Goal: Information Seeking & Learning: Learn about a topic

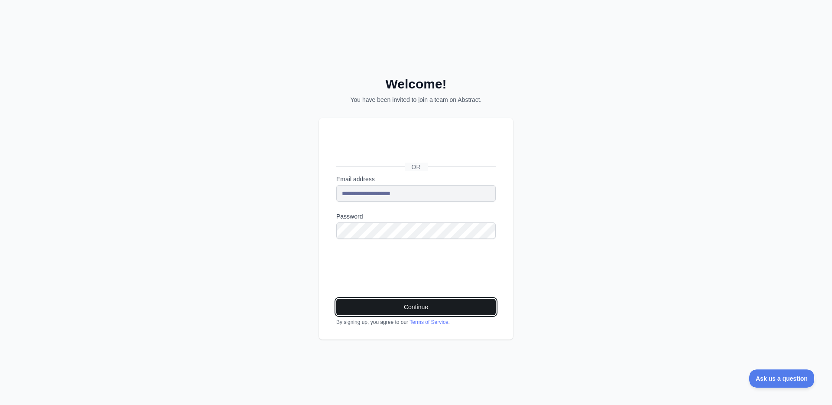
click at [432, 306] on button "Continue" at bounding box center [415, 306] width 159 height 16
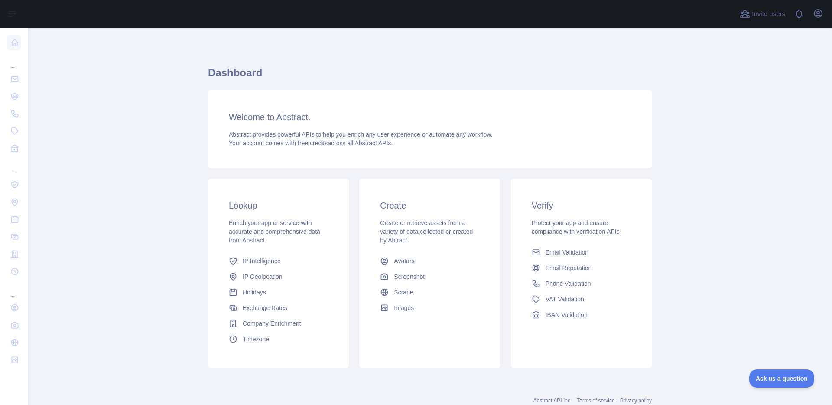
click at [688, 199] on main "Dashboard Welcome to Abstract. Abstract provides powerful APIs to help you enri…" at bounding box center [430, 216] width 804 height 377
click at [579, 270] on span "Email Reputation" at bounding box center [568, 267] width 46 height 9
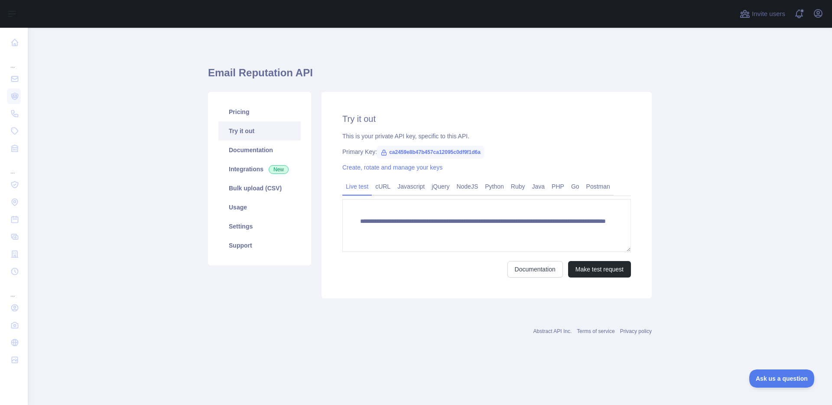
click at [433, 285] on div "**********" at bounding box center [486, 195] width 330 height 206
click at [567, 184] on link "PHP" at bounding box center [557, 186] width 19 height 14
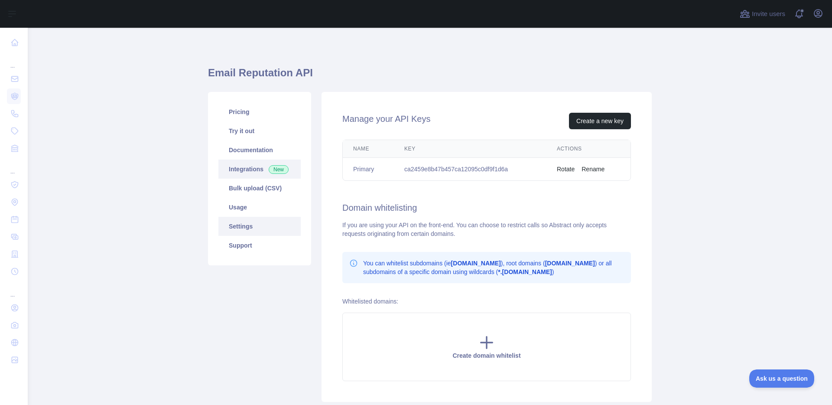
click at [243, 168] on link "Integrations New" at bounding box center [259, 168] width 82 height 19
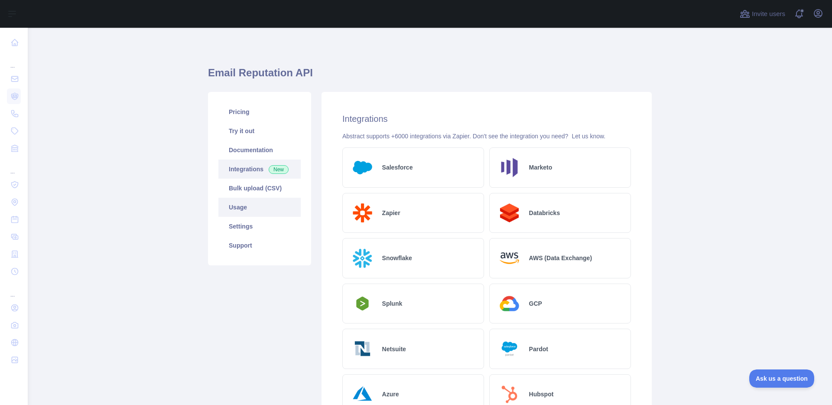
click at [261, 210] on link "Usage" at bounding box center [259, 206] width 82 height 19
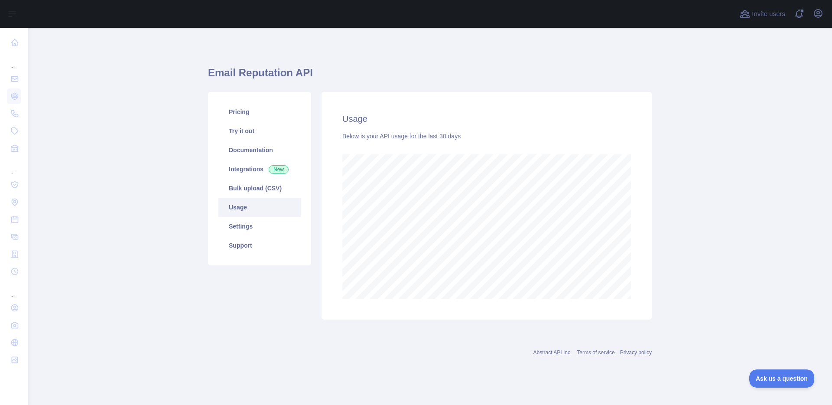
scroll to position [377, 804]
click at [245, 227] on link "Settings" at bounding box center [259, 226] width 82 height 19
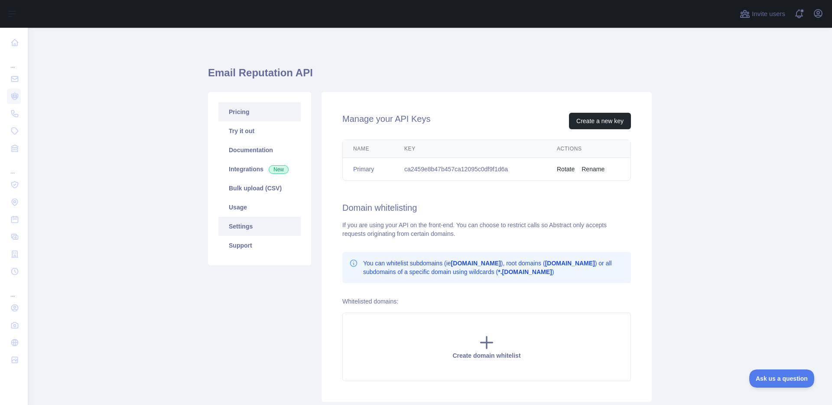
click at [257, 118] on link "Pricing" at bounding box center [259, 111] width 82 height 19
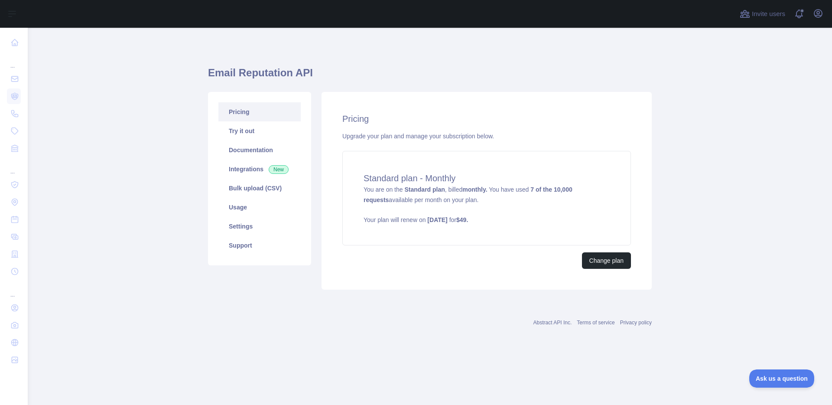
click at [650, 87] on div "Pricing Try it out Documentation Integrations New Bulk upload (CSV) Usage Setti…" at bounding box center [430, 191] width 454 height 208
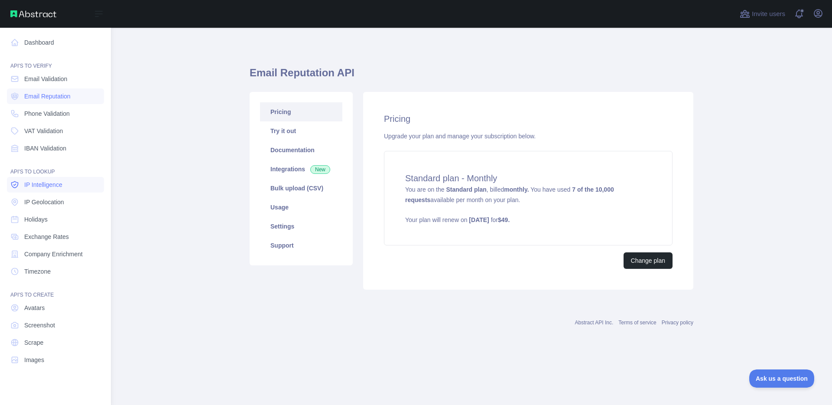
click at [55, 188] on span "IP Intelligence" at bounding box center [43, 184] width 38 height 9
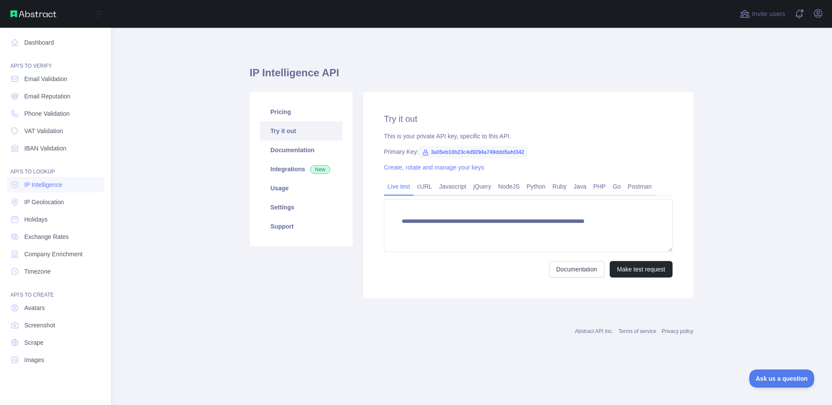
type textarea "**********"
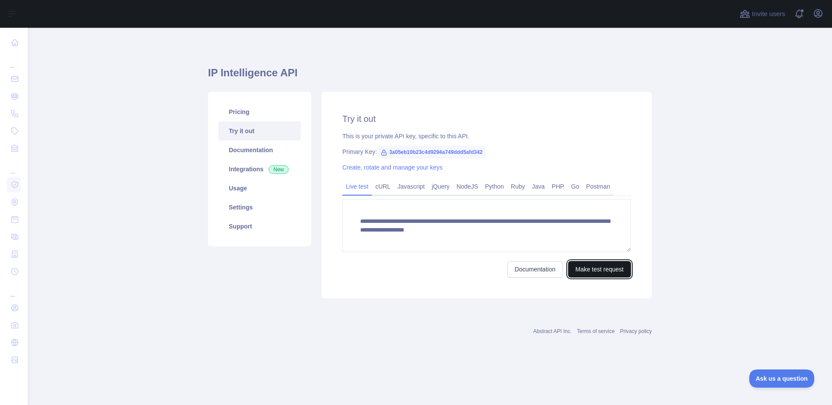
click at [594, 266] on button "Make test request" at bounding box center [599, 269] width 63 height 16
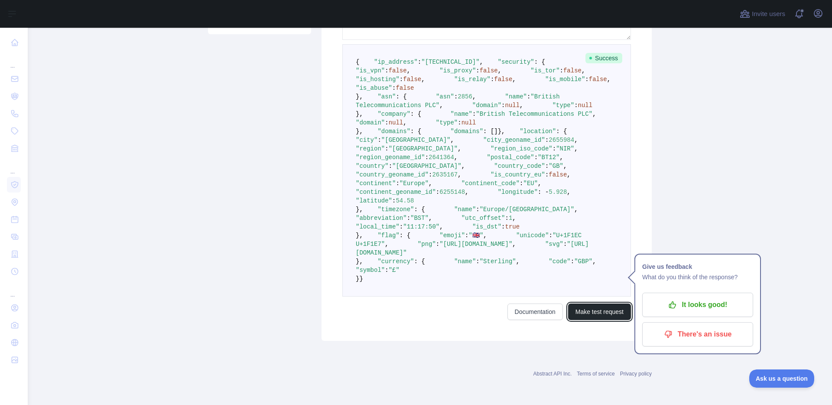
scroll to position [437, 0]
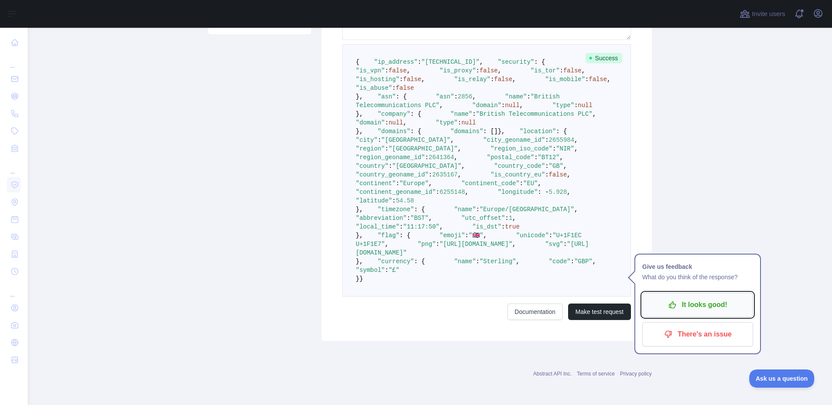
click at [691, 297] on p "It looks good!" at bounding box center [697, 304] width 98 height 15
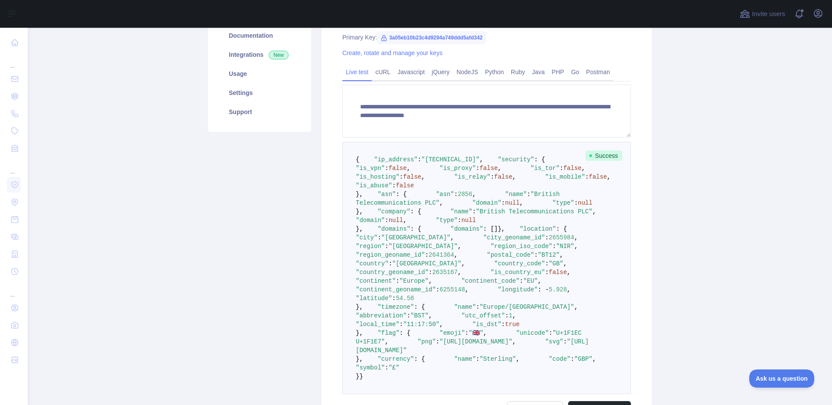
scroll to position [0, 0]
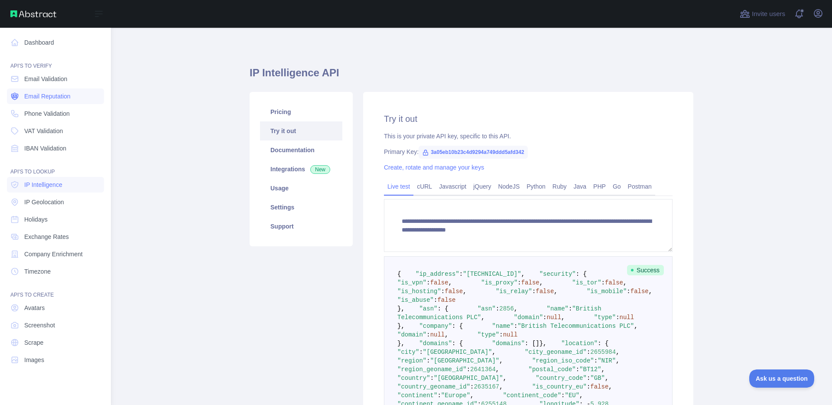
click at [49, 94] on span "Email Reputation" at bounding box center [47, 96] width 46 height 9
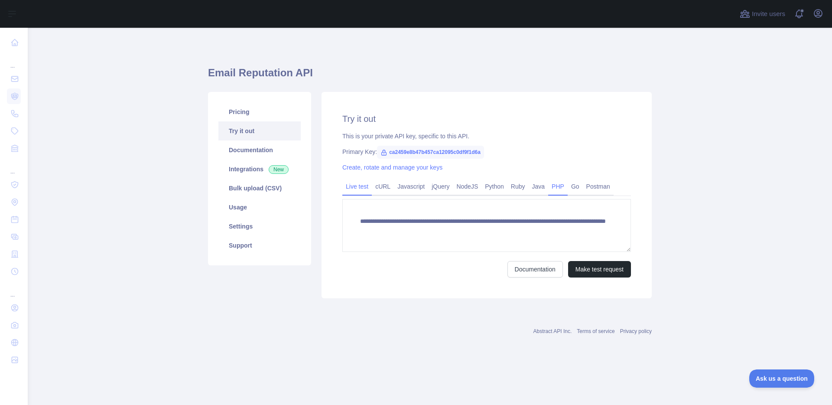
click at [566, 184] on link "PHP" at bounding box center [557, 186] width 19 height 14
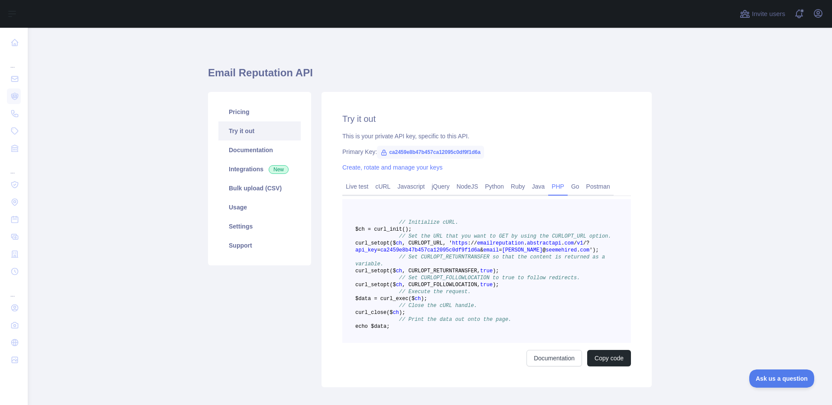
click at [457, 230] on pre "// Initialize cURL. $ch = curl _init() ; // Set the URL that you want to GET by…" at bounding box center [486, 271] width 288 height 144
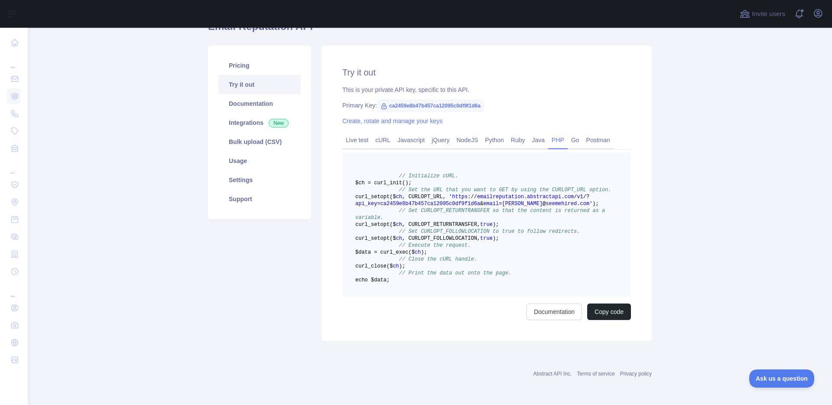
scroll to position [61, 0]
click at [441, 296] on pre "// Initialize cURL. $ch = curl _init() ; // Set the URL that you want to GET by…" at bounding box center [486, 224] width 288 height 144
click at [606, 133] on link "Postman" at bounding box center [598, 140] width 31 height 14
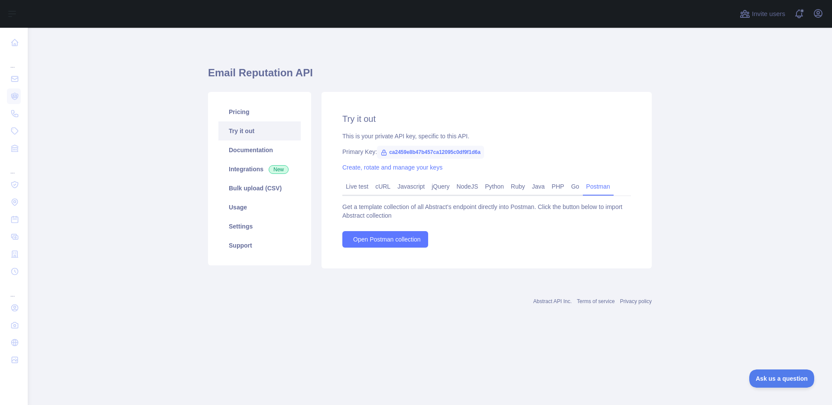
scroll to position [0, 0]
click at [566, 184] on link "PHP" at bounding box center [557, 186] width 19 height 14
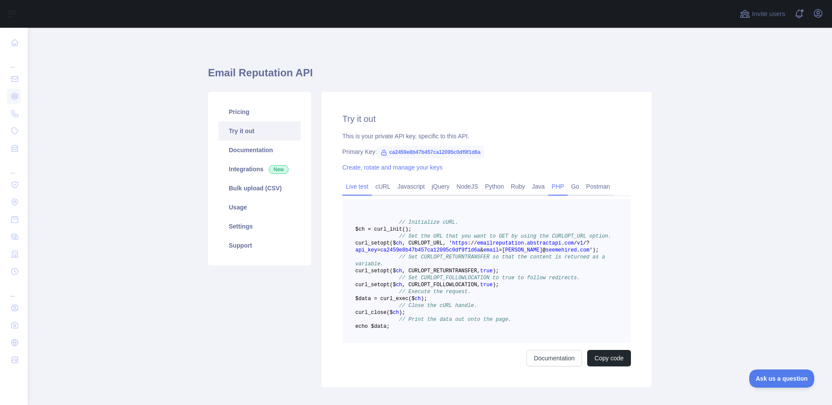
click at [359, 186] on link "Live test" at bounding box center [356, 186] width 29 height 14
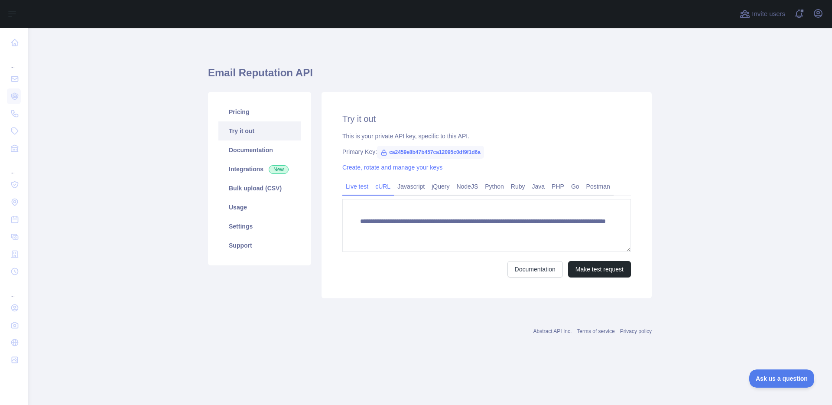
click at [387, 184] on link "cURL" at bounding box center [383, 186] width 22 height 14
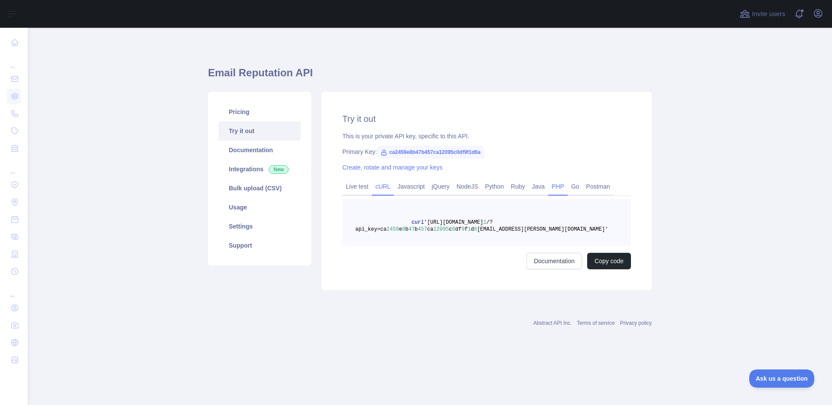
click at [564, 185] on link "PHP" at bounding box center [557, 186] width 19 height 14
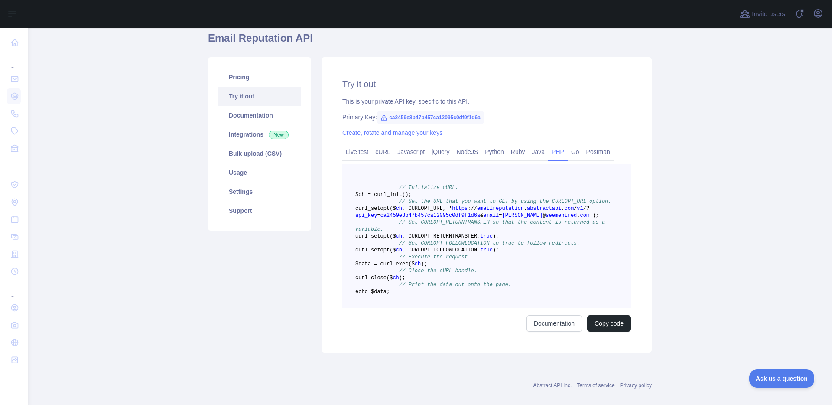
scroll to position [70, 0]
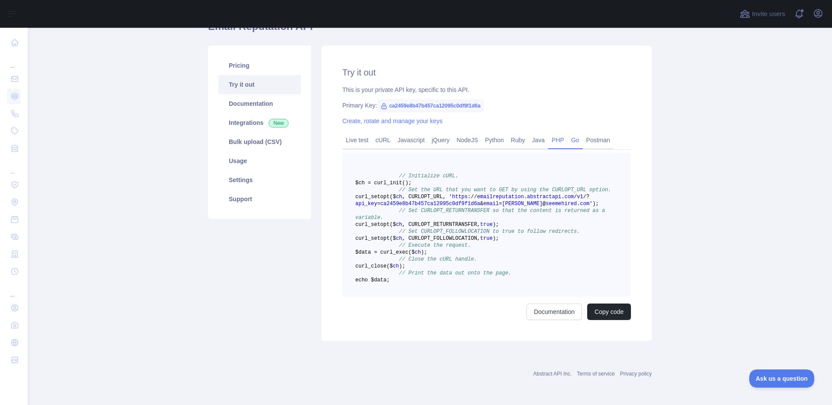
click at [581, 133] on link "Go" at bounding box center [574, 140] width 15 height 14
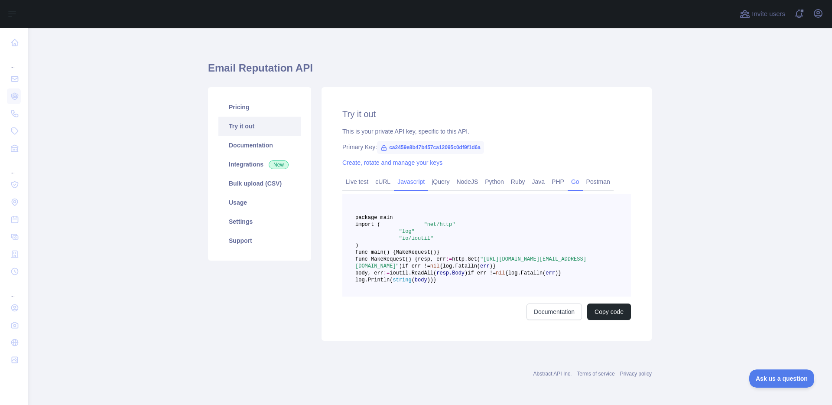
click at [409, 175] on link "Javascript" at bounding box center [411, 182] width 34 height 14
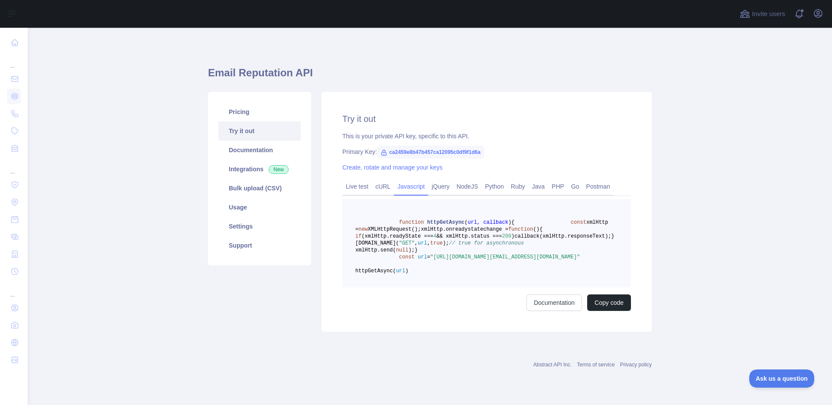
scroll to position [0, 0]
drag, startPoint x: 490, startPoint y: 152, endPoint x: 387, endPoint y: 152, distance: 103.5
click at [387, 152] on span "ca2459e8b47b457ca12095c0df9f1d6a" at bounding box center [430, 152] width 107 height 13
copy span "ca2459e8b47b457ca12095c0df9f1d6a"
click at [557, 184] on link "PHP" at bounding box center [557, 186] width 19 height 14
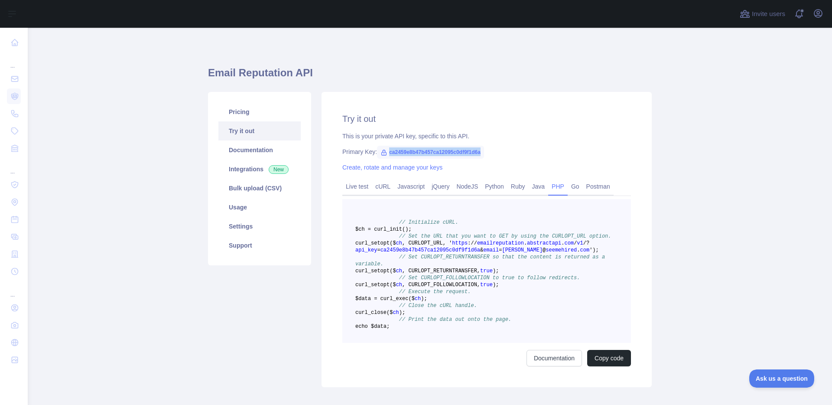
scroll to position [35, 0]
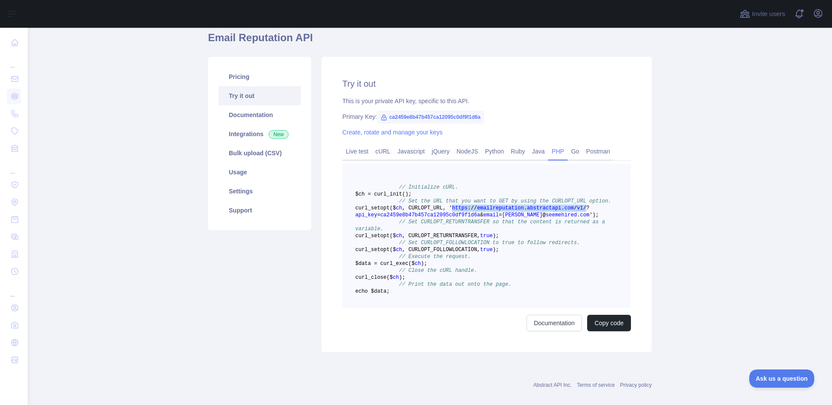
drag, startPoint x: 489, startPoint y: 223, endPoint x: 355, endPoint y: 221, distance: 134.7
click at [355, 218] on span "curl _setopt($ ch , CURLOPT_URL, ' https : / / emailreputation . abstractapi . …" at bounding box center [476, 211] width 243 height 13
copy span "https : / / emailreputation . abstractapi . com / v1 /"
drag, startPoint x: 477, startPoint y: 230, endPoint x: 378, endPoint y: 227, distance: 98.8
click at [378, 218] on span "curl _setopt($ ch , CURLOPT_URL, ' https : / / emailreputation . abstractapi . …" at bounding box center [476, 211] width 243 height 13
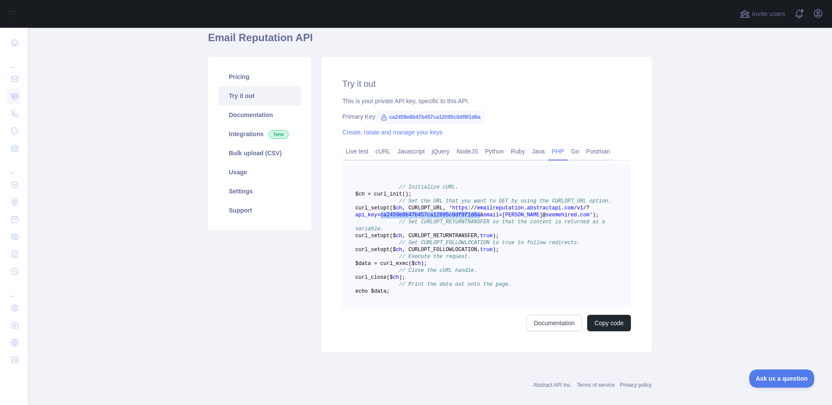
copy span "ca2459e8b47b457ca12095c0df9f1d6a"
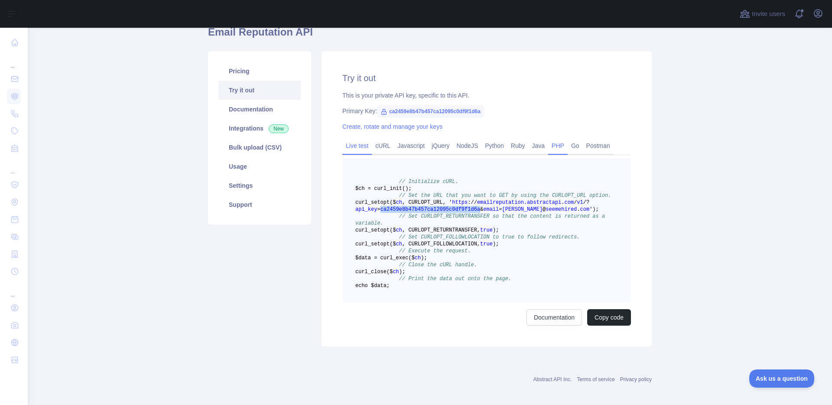
click at [357, 145] on link "Live test" at bounding box center [356, 146] width 29 height 14
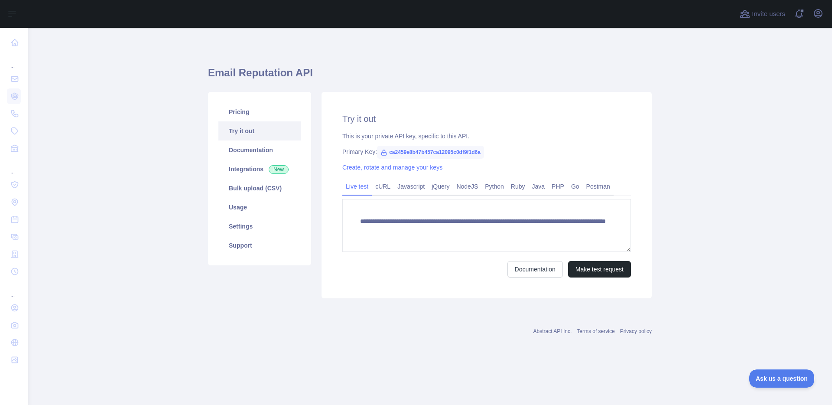
scroll to position [0, 0]
click at [606, 266] on button "Make test request" at bounding box center [599, 269] width 63 height 16
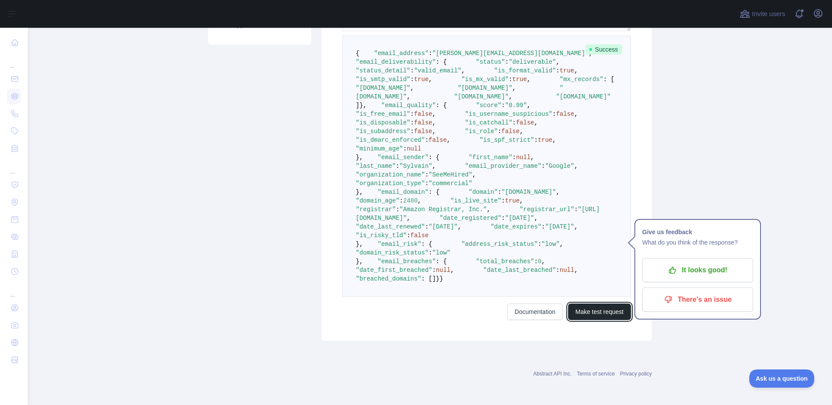
scroll to position [405, 0]
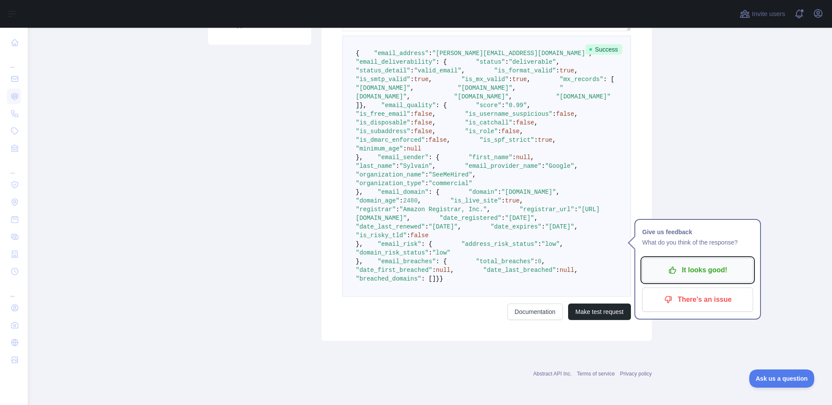
click at [675, 265] on icon "button" at bounding box center [672, 269] width 9 height 9
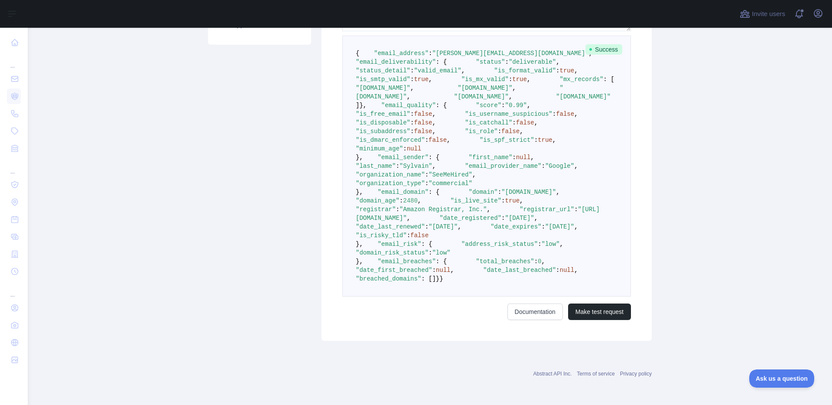
scroll to position [286, 0]
click at [534, 263] on pre "{ "email_address" : "sylvain@seemehired.com" , "email_deliverability" : { "stat…" at bounding box center [486, 166] width 288 height 261
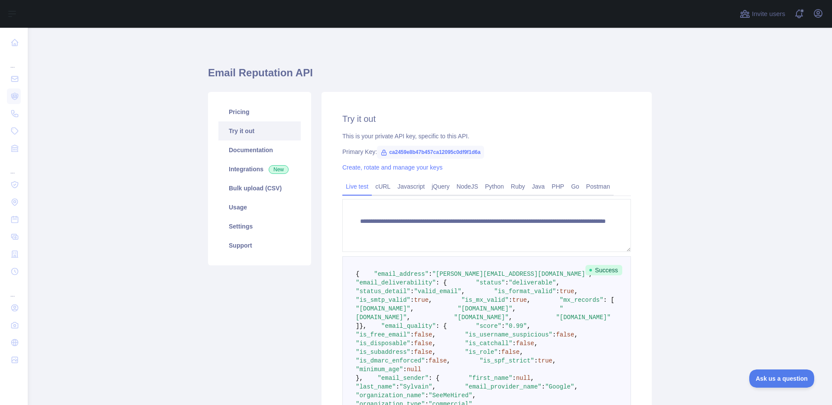
scroll to position [5, 0]
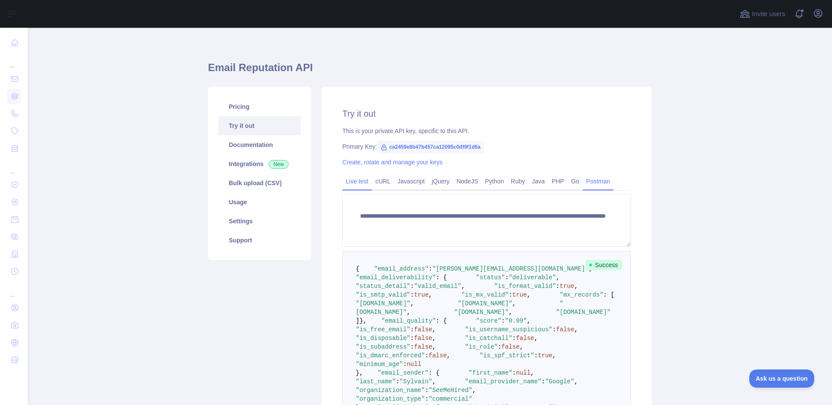
click at [601, 181] on link "Postman" at bounding box center [598, 181] width 31 height 14
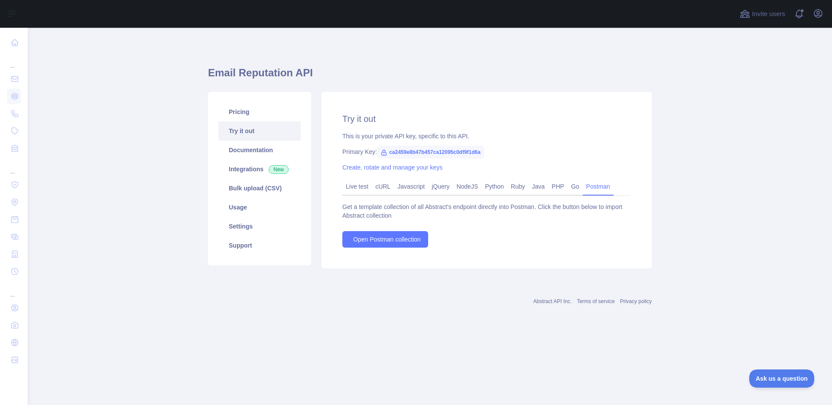
scroll to position [0, 0]
click at [395, 236] on span "Open Postman collection" at bounding box center [387, 239] width 68 height 9
click at [484, 151] on span "ca2459e8b47b457ca12095c0df9f1d6a" at bounding box center [430, 152] width 107 height 13
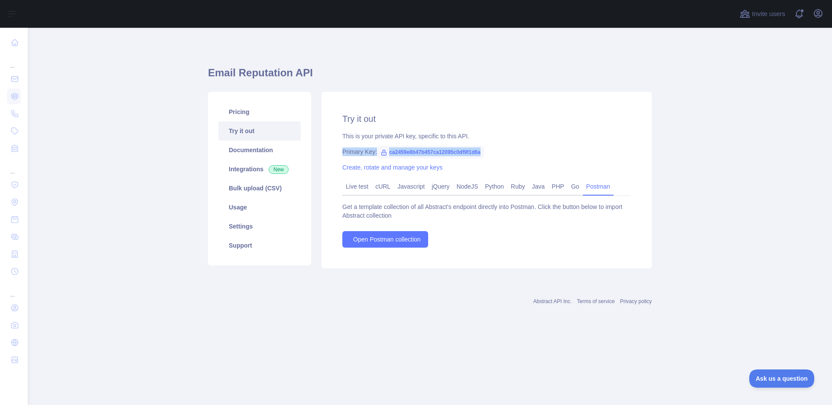
click at [484, 154] on span "ca2459e8b47b457ca12095c0df9f1d6a" at bounding box center [430, 152] width 107 height 13
click at [360, 192] on link "Live test" at bounding box center [356, 186] width 29 height 14
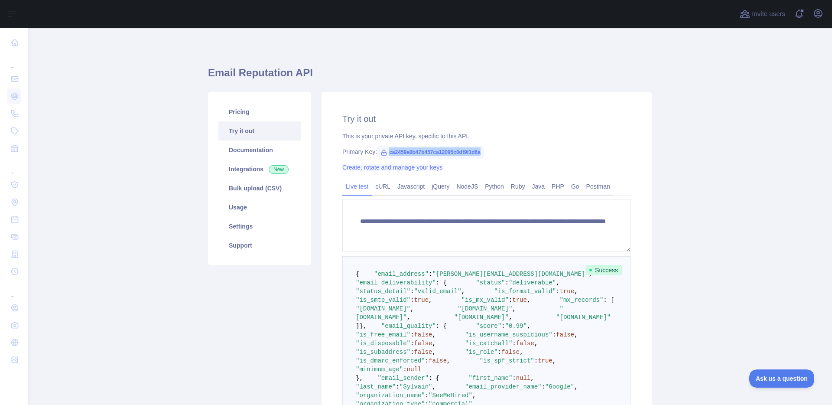
click at [417, 168] on link "Create, rotate and manage your keys" at bounding box center [392, 167] width 100 height 7
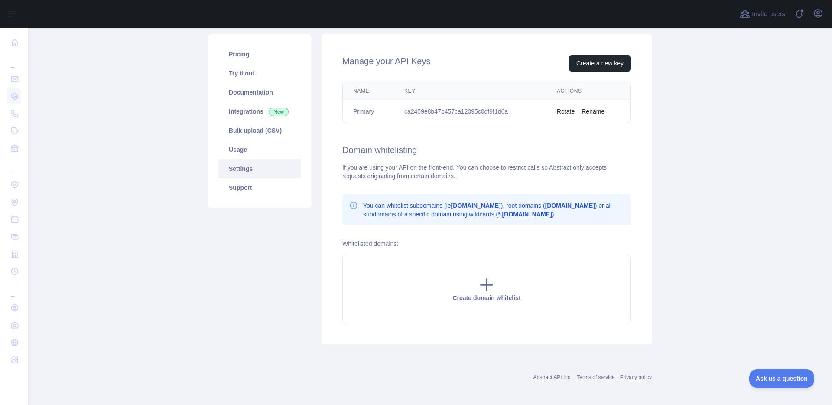
scroll to position [18, 0]
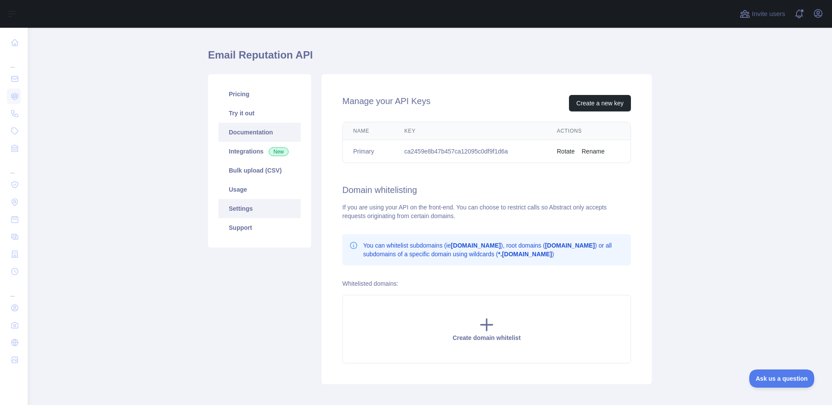
click at [242, 132] on link "Documentation" at bounding box center [259, 132] width 82 height 19
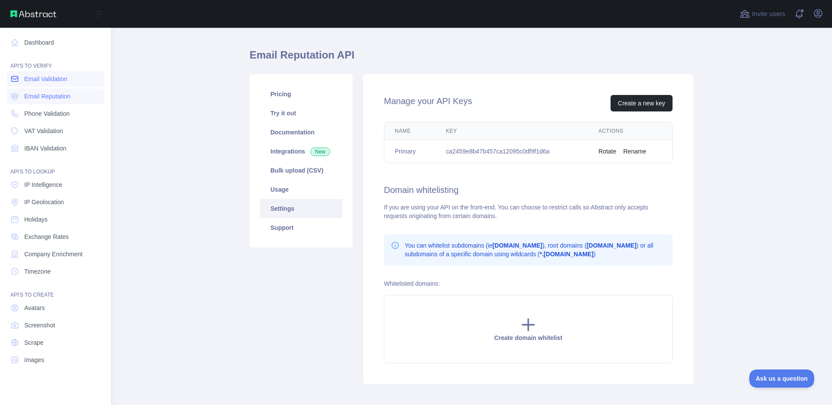
click at [43, 82] on span "Email Validation" at bounding box center [45, 78] width 43 height 9
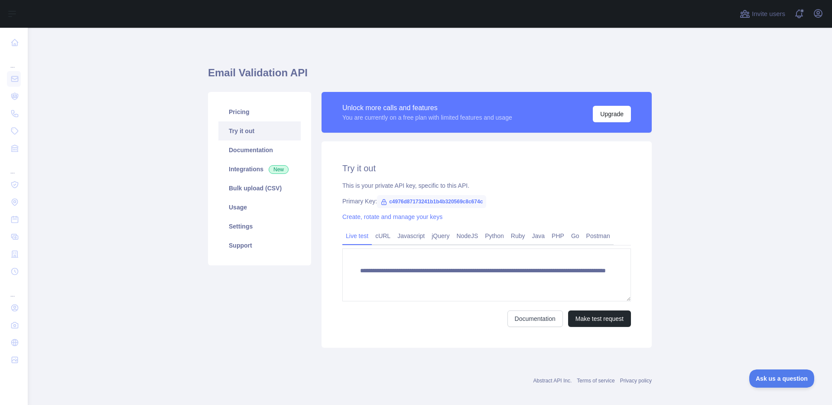
click at [438, 200] on span "c4976d87173241b1b4b320569c8c674c" at bounding box center [431, 201] width 109 height 13
copy span "c4976d87173241b1b4b320569c8c674c"
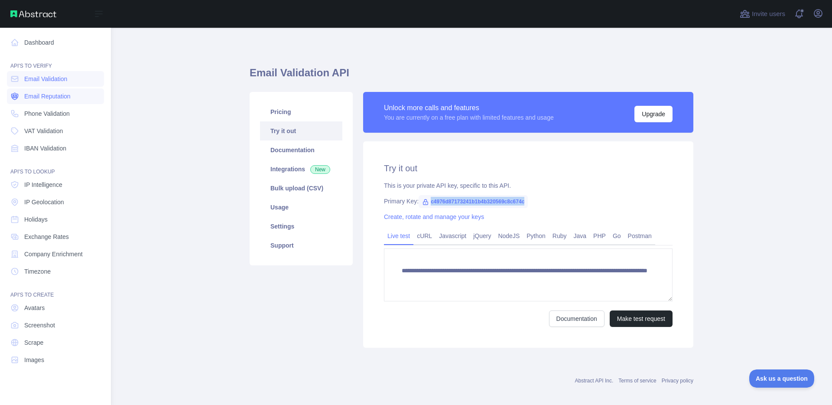
click at [49, 98] on span "Email Reputation" at bounding box center [47, 96] width 46 height 9
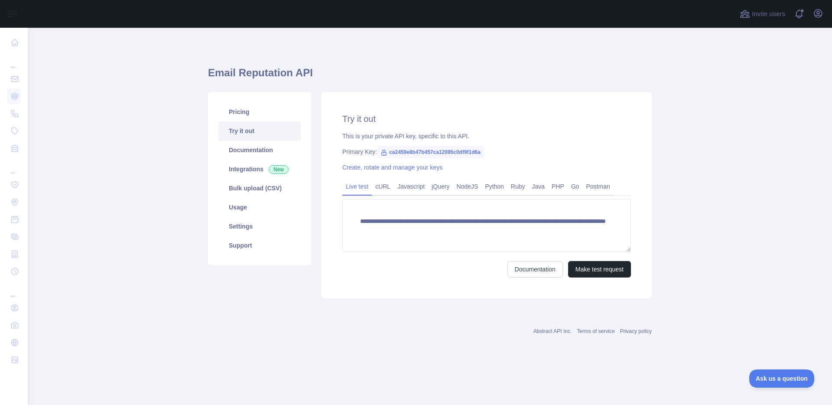
click at [143, 193] on main "**********" at bounding box center [430, 216] width 804 height 377
click at [424, 155] on span "ca2459e8b47b457ca12095c0df9f1d6a" at bounding box center [430, 152] width 107 height 13
click at [426, 150] on span "ca2459e8b47b457ca12095c0df9f1d6a" at bounding box center [430, 152] width 107 height 13
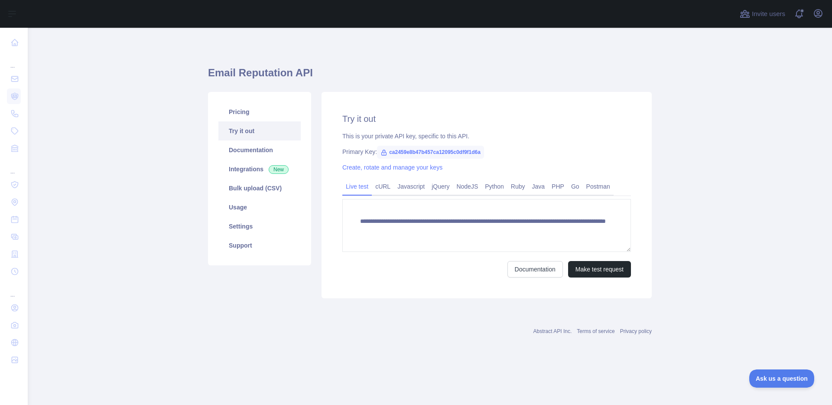
click at [420, 152] on span "ca2459e8b47b457ca12095c0df9f1d6a" at bounding box center [430, 152] width 107 height 13
copy span "ca2459e8b47b457ca12095c0df9f1d6a"
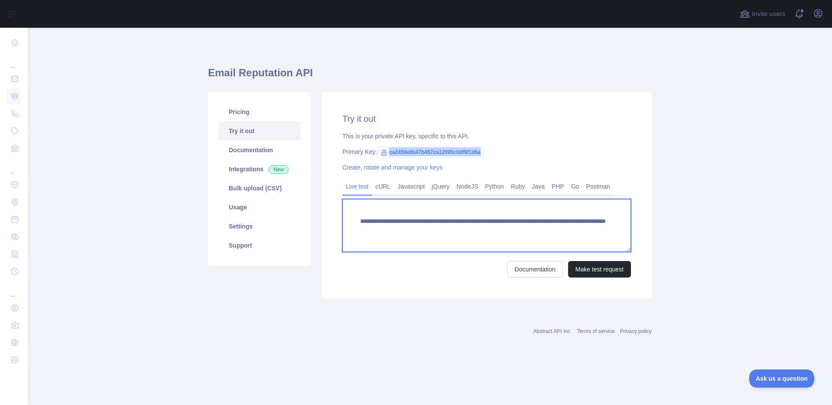
click at [574, 231] on textarea "**********" at bounding box center [486, 225] width 288 height 53
click at [589, 231] on textarea "**********" at bounding box center [486, 225] width 288 height 53
drag, startPoint x: 590, startPoint y: 231, endPoint x: 518, endPoint y: 231, distance: 71.9
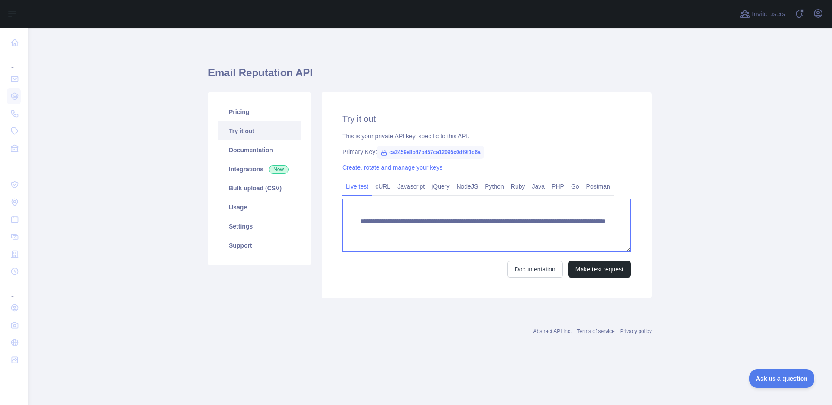
click at [511, 232] on textarea "**********" at bounding box center [486, 225] width 288 height 53
click at [519, 231] on textarea "**********" at bounding box center [486, 225] width 288 height 53
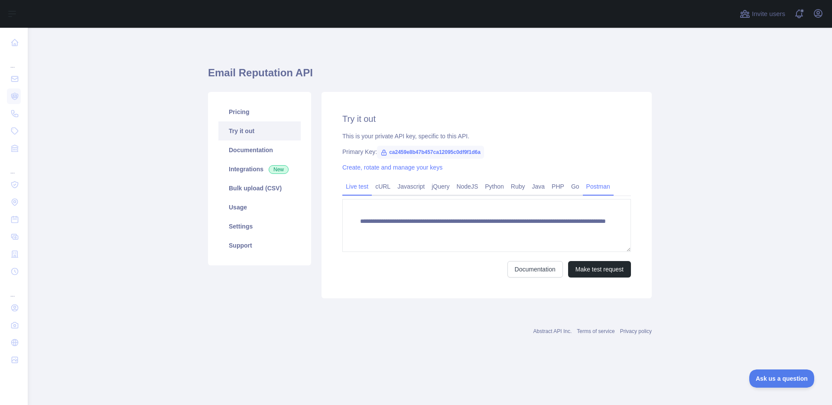
click at [612, 185] on link "Postman" at bounding box center [598, 186] width 31 height 14
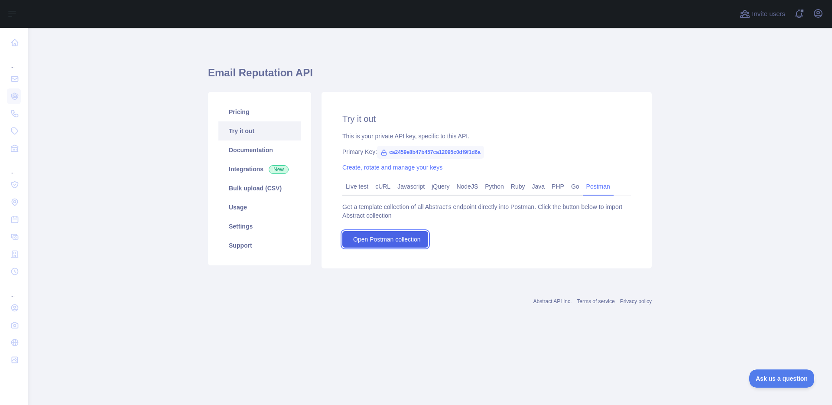
click at [360, 240] on span "Open Postman collection" at bounding box center [387, 239] width 68 height 9
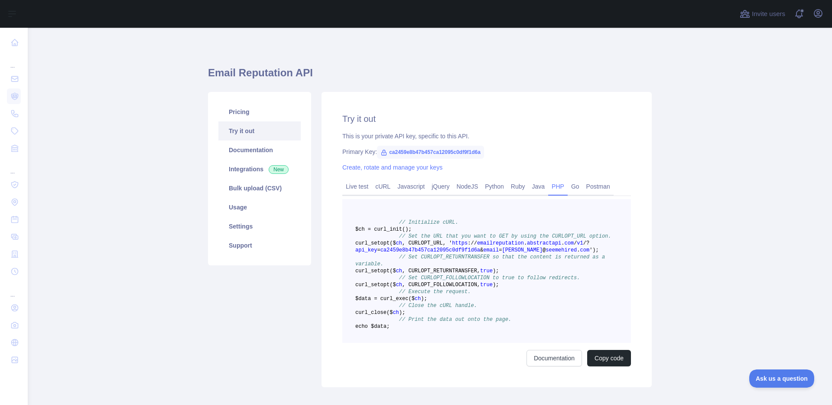
scroll to position [61, 0]
